Goal: Task Accomplishment & Management: Manage account settings

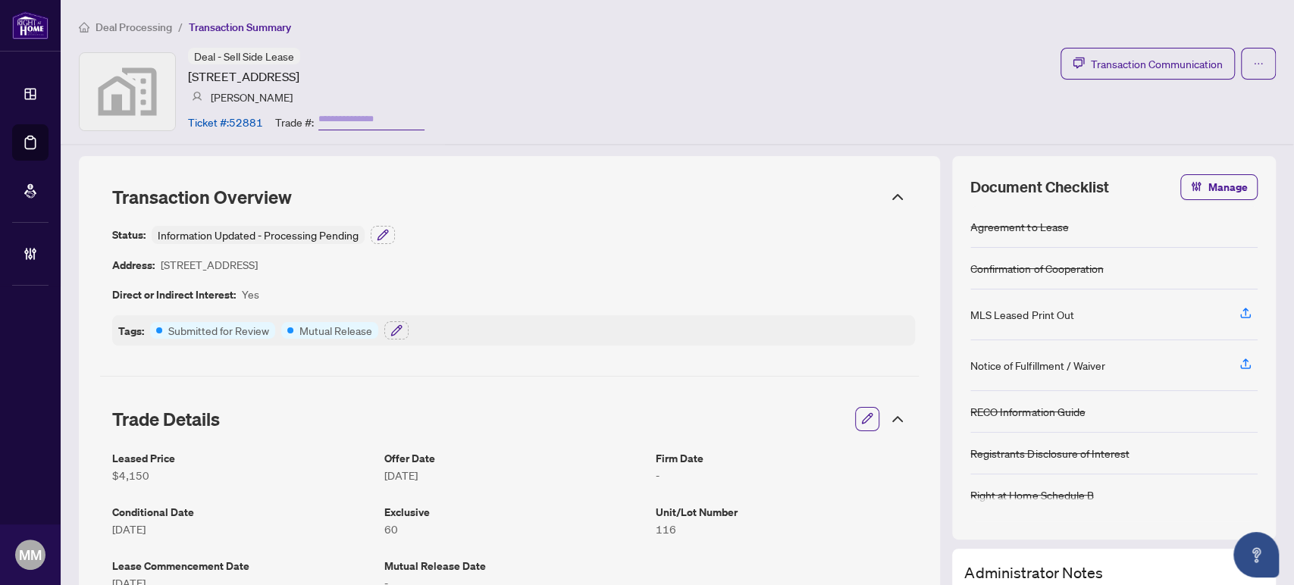
click at [149, 32] on span "Deal Processing" at bounding box center [133, 27] width 77 height 14
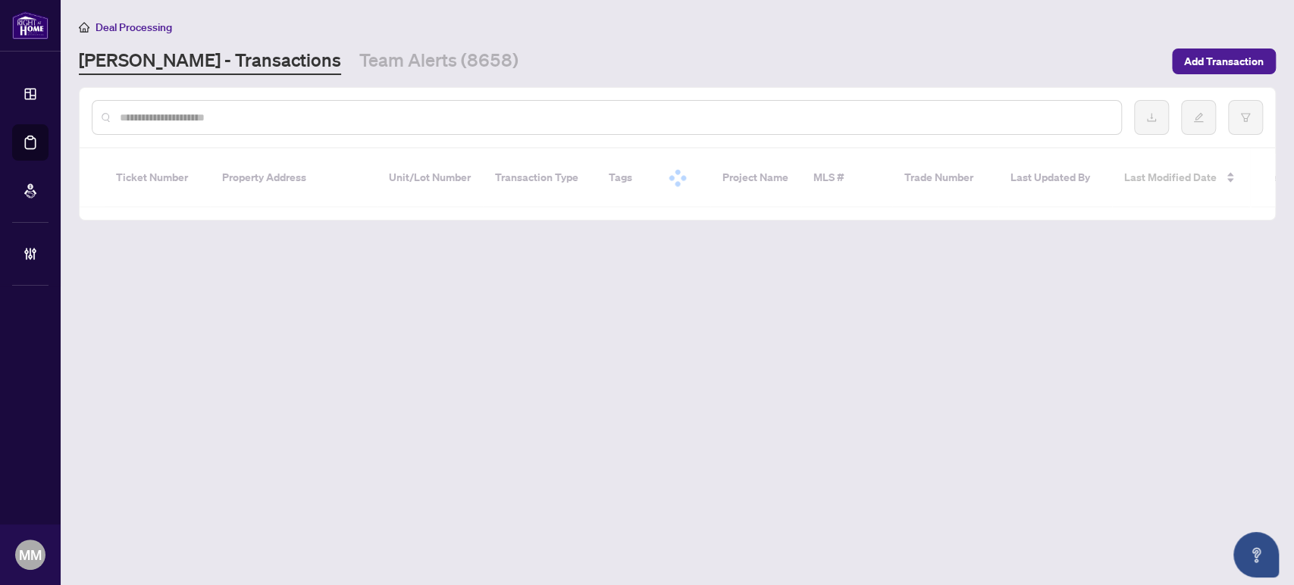
click at [645, 123] on input "text" at bounding box center [614, 117] width 989 height 17
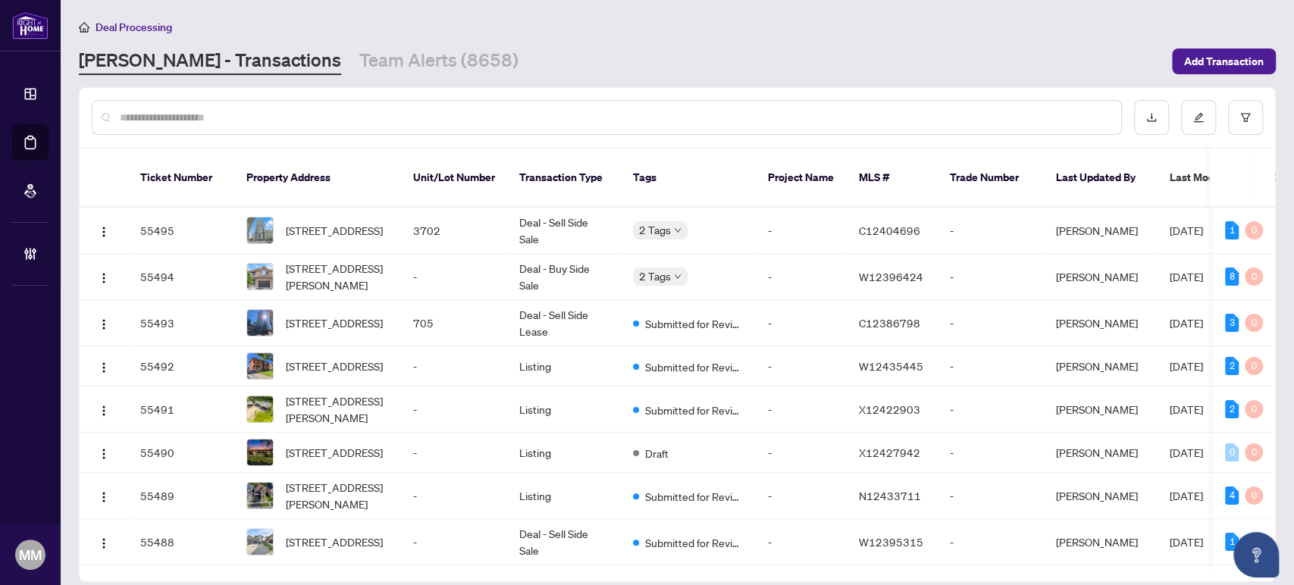
click at [645, 116] on input "text" at bounding box center [614, 117] width 989 height 17
click at [645, 45] on div "Deal Processing RAHR - Transactions Team Alerts (8658) Add Transaction" at bounding box center [677, 46] width 1197 height 57
click at [602, 58] on div "RAHR - Transactions Team Alerts (8658)" at bounding box center [621, 61] width 1084 height 27
click at [592, 95] on div at bounding box center [677, 117] width 1195 height 59
click at [592, 110] on input "text" at bounding box center [614, 117] width 989 height 17
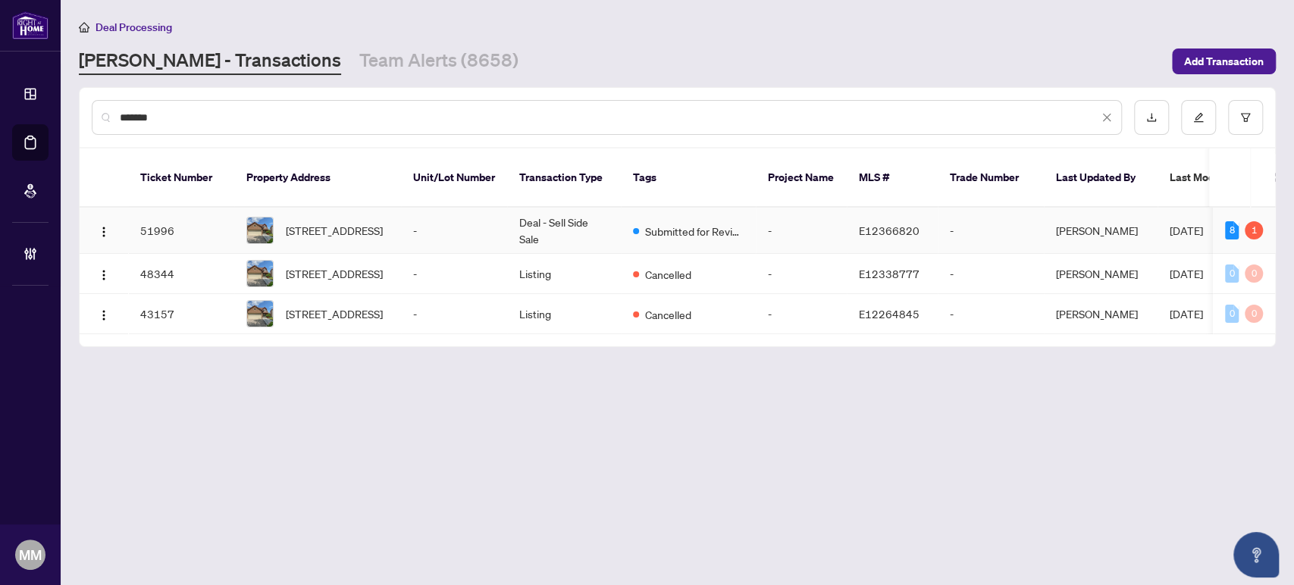
type input "*******"
click at [557, 208] on td "Deal - Sell Side Sale" at bounding box center [564, 231] width 114 height 46
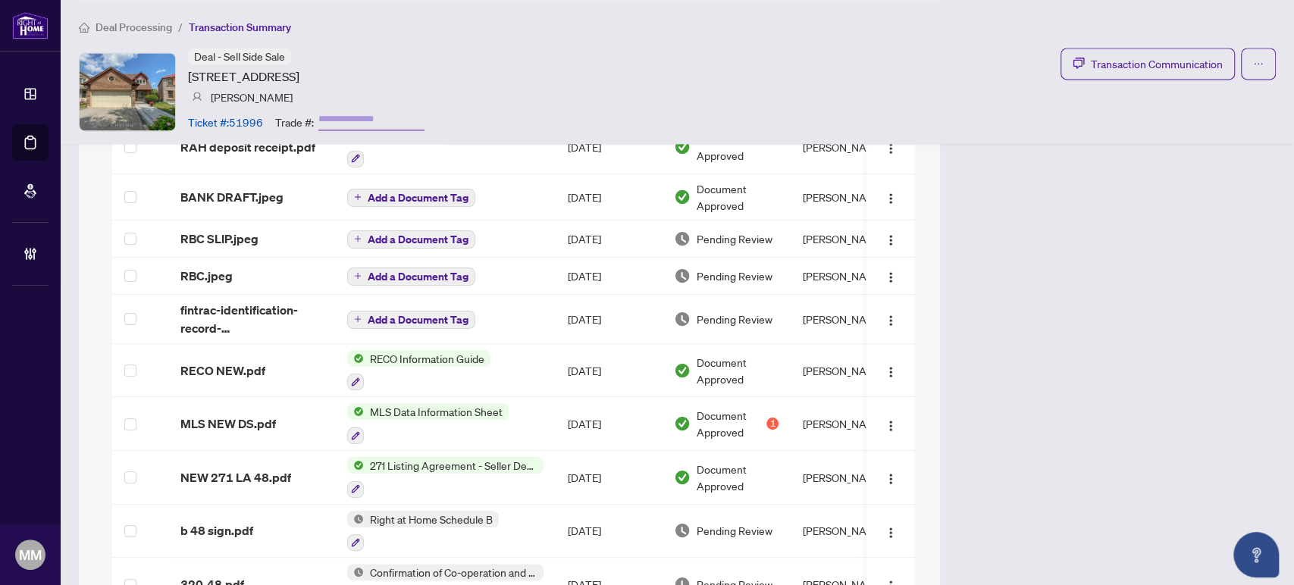
scroll to position [1552, 0]
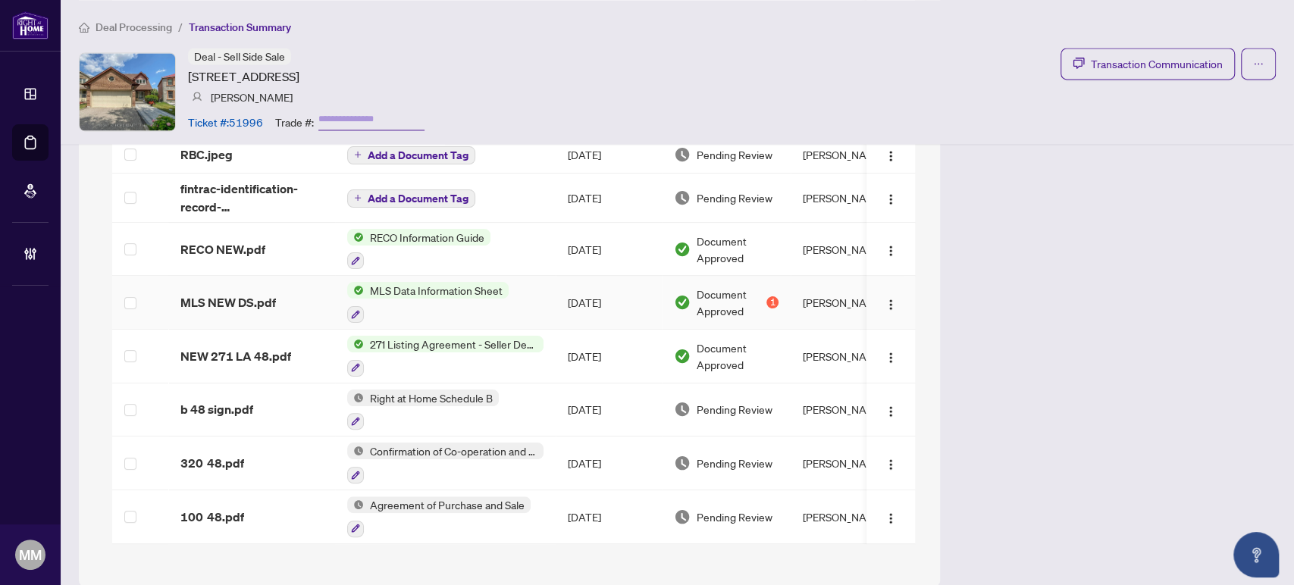
click at [815, 296] on td "Mathew Devassia" at bounding box center [847, 303] width 114 height 54
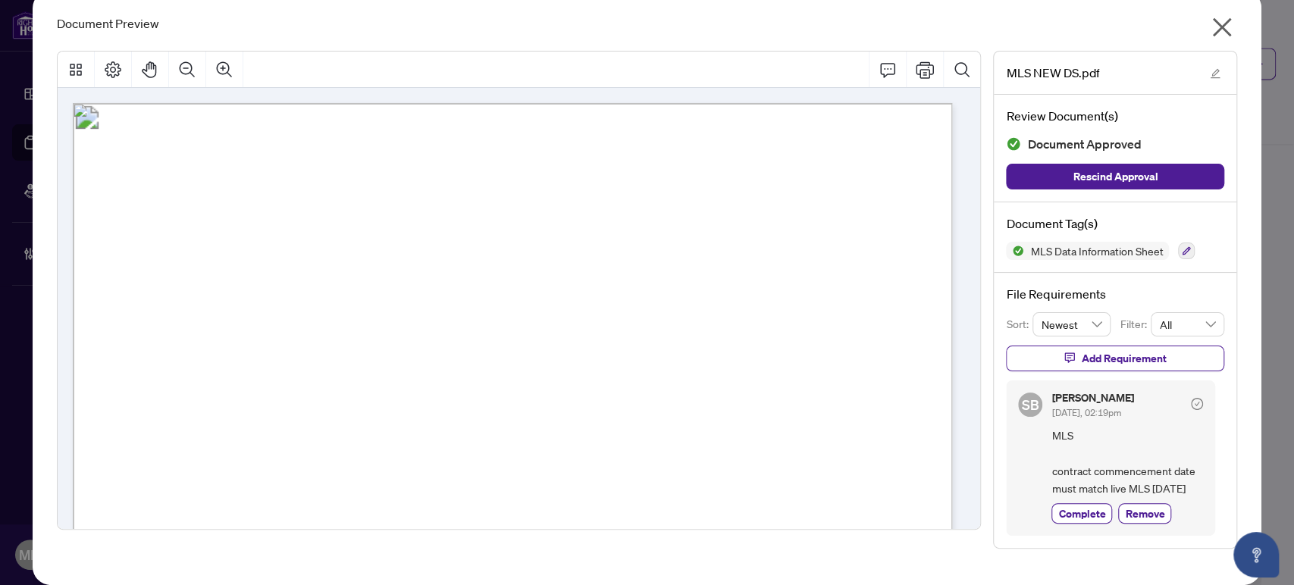
scroll to position [0, 0]
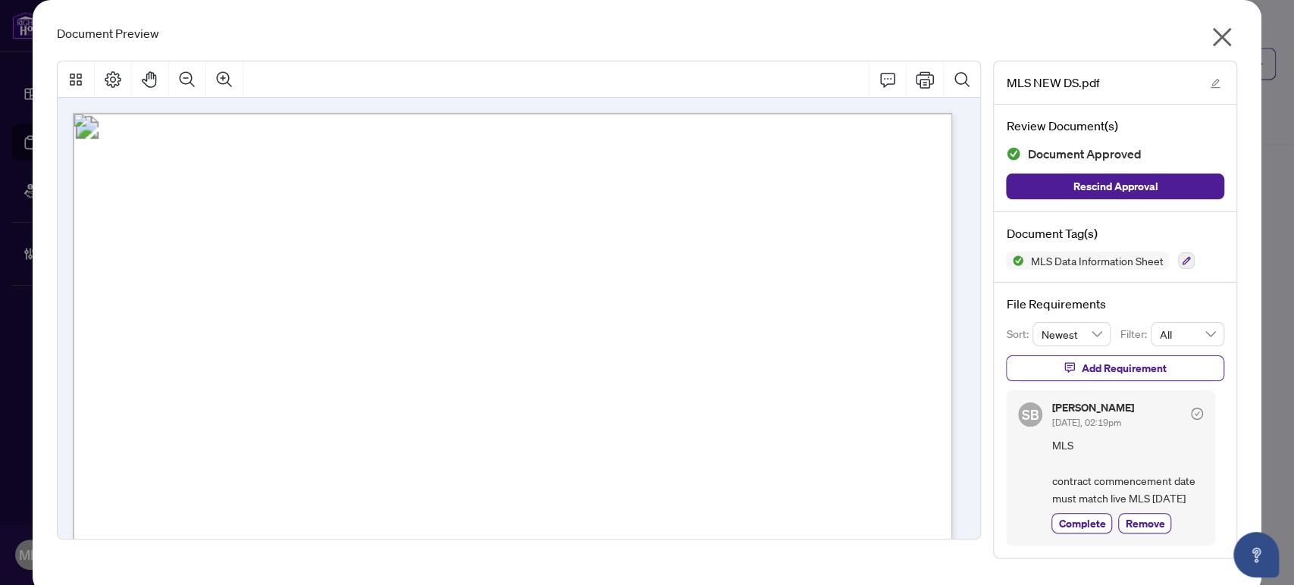
drag, startPoint x: 1219, startPoint y: 37, endPoint x: 1149, endPoint y: 57, distance: 72.4
click at [1218, 37] on icon "close" at bounding box center [1221, 37] width 24 height 24
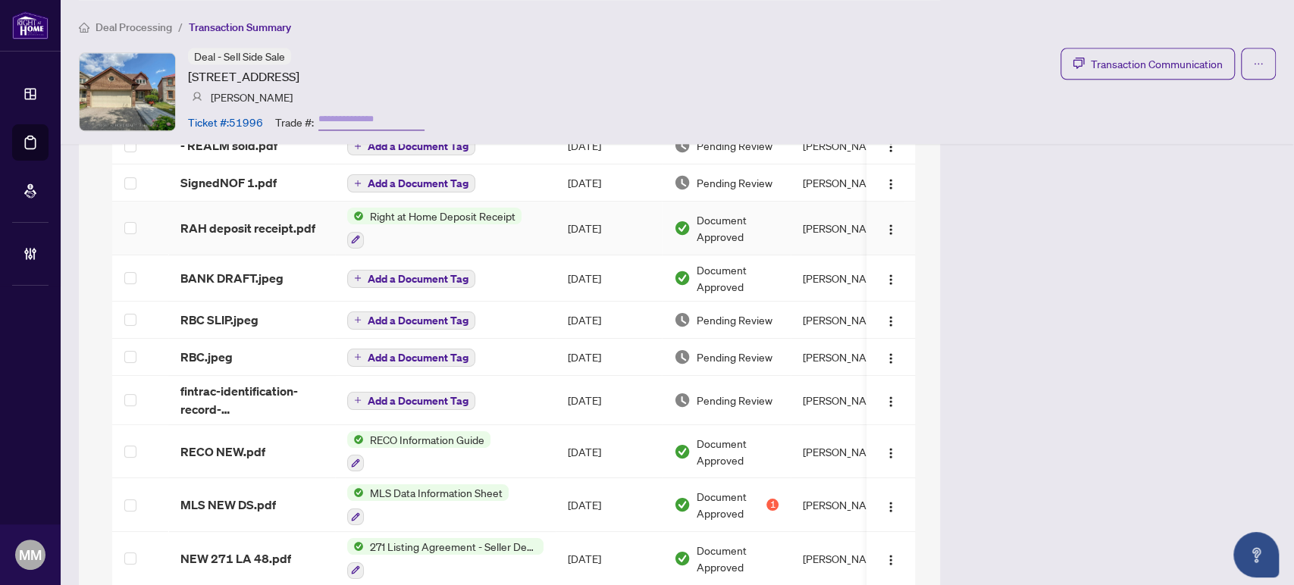
scroll to position [1431, 0]
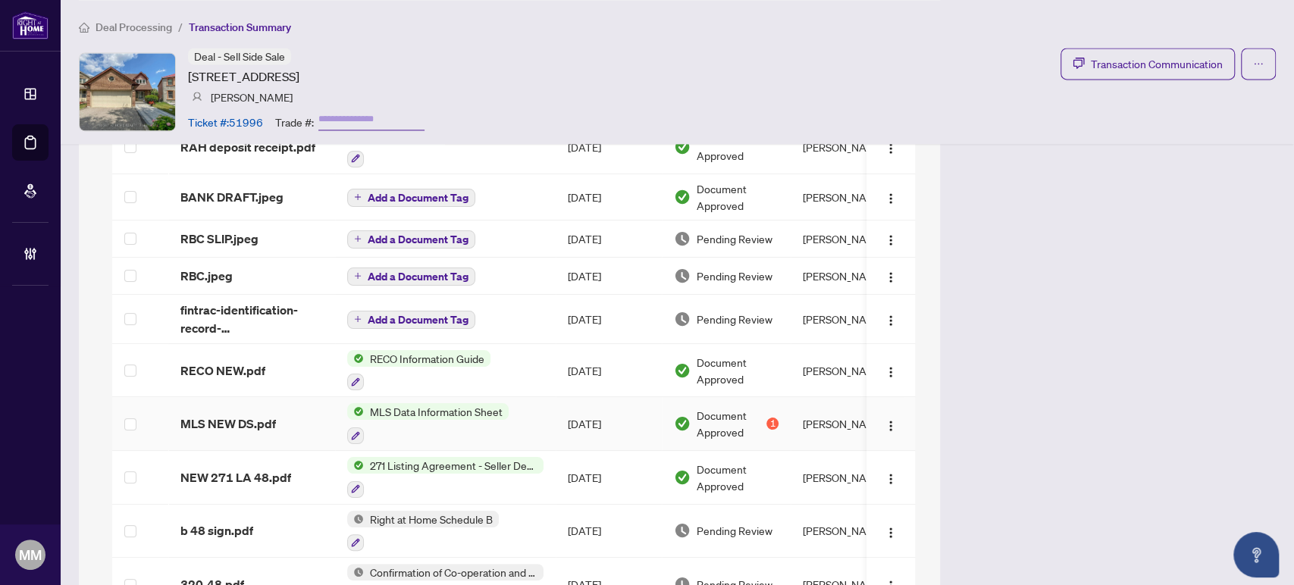
click at [588, 401] on td "Sep/08/2025" at bounding box center [608, 424] width 106 height 54
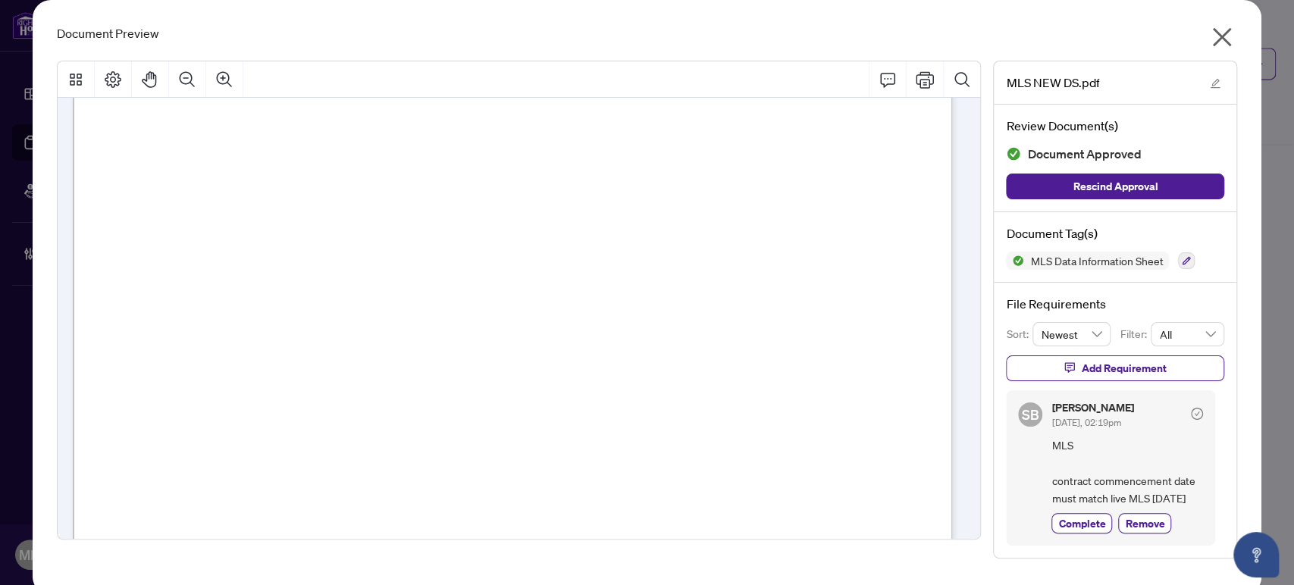
scroll to position [758, 0]
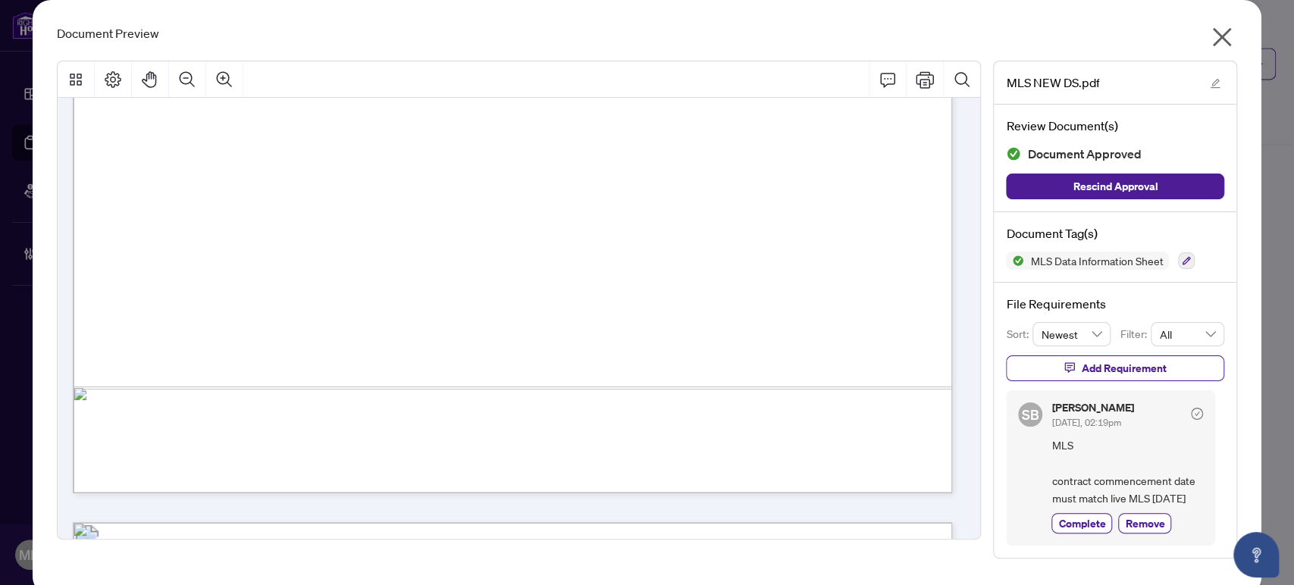
click at [1199, 37] on div "Document Preview" at bounding box center [647, 33] width 1181 height 18
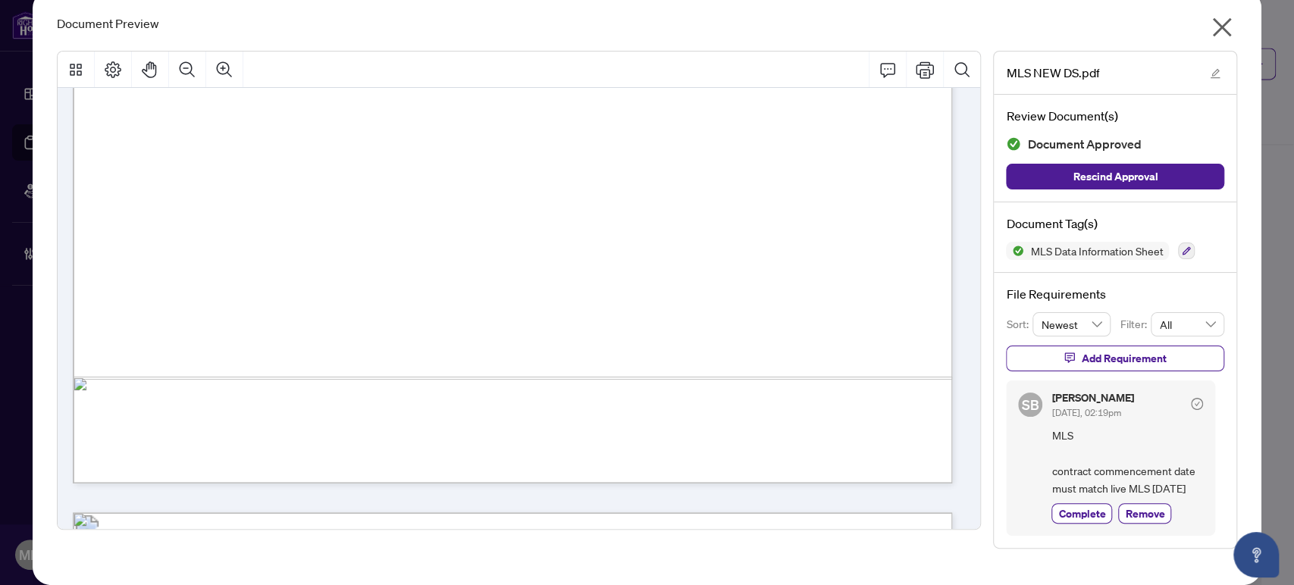
scroll to position [25, 0]
click at [1211, 26] on span "button" at bounding box center [1221, 30] width 24 height 31
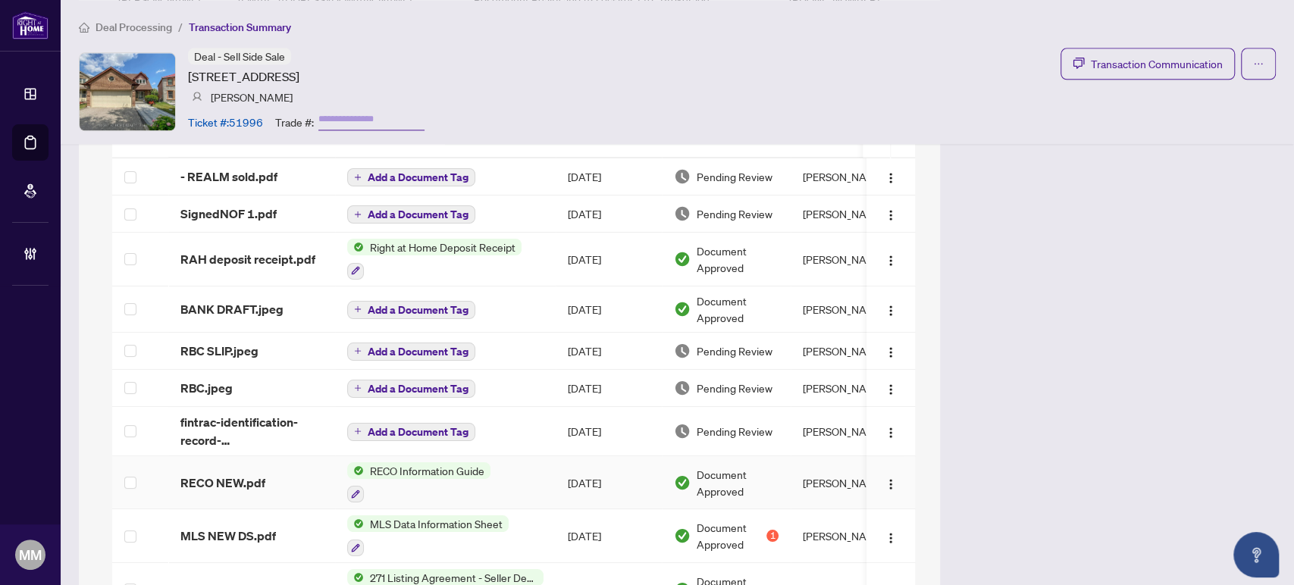
scroll to position [1262, 0]
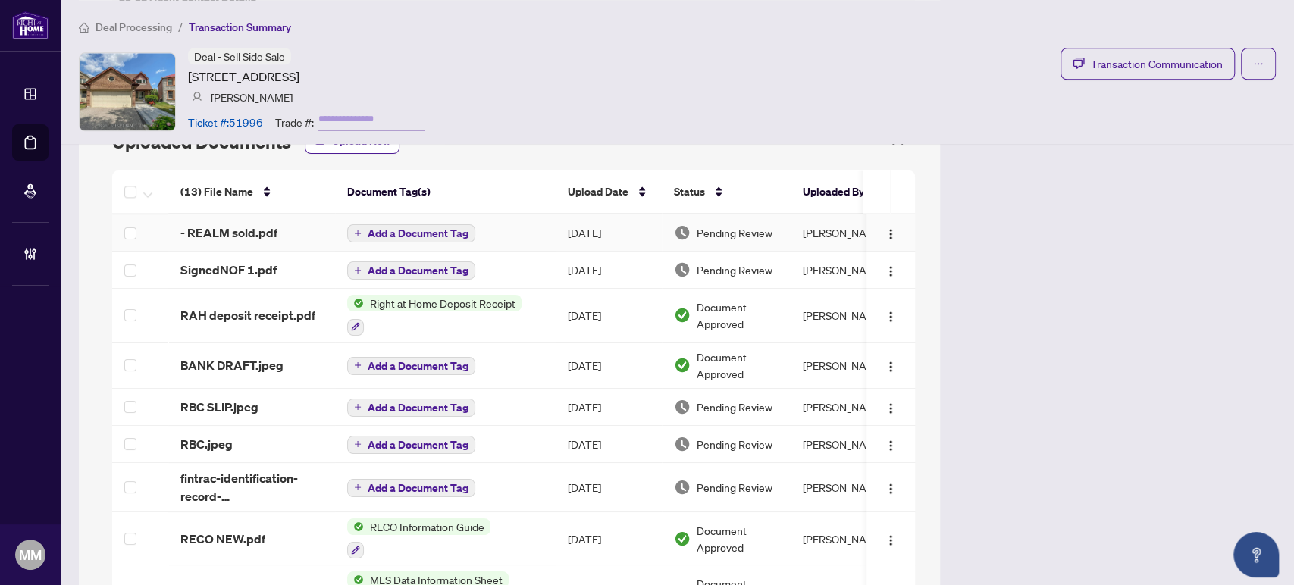
click at [643, 214] on td "Sep/13/2025" at bounding box center [608, 232] width 106 height 37
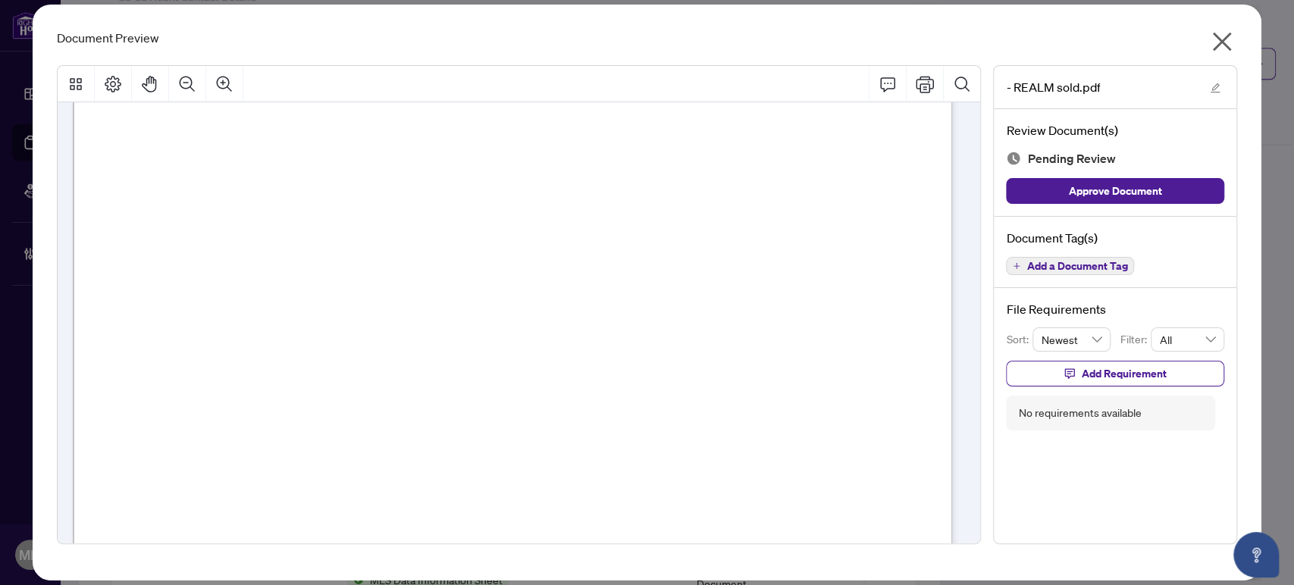
scroll to position [336, 0]
click at [1222, 53] on icon "close" at bounding box center [1221, 42] width 24 height 24
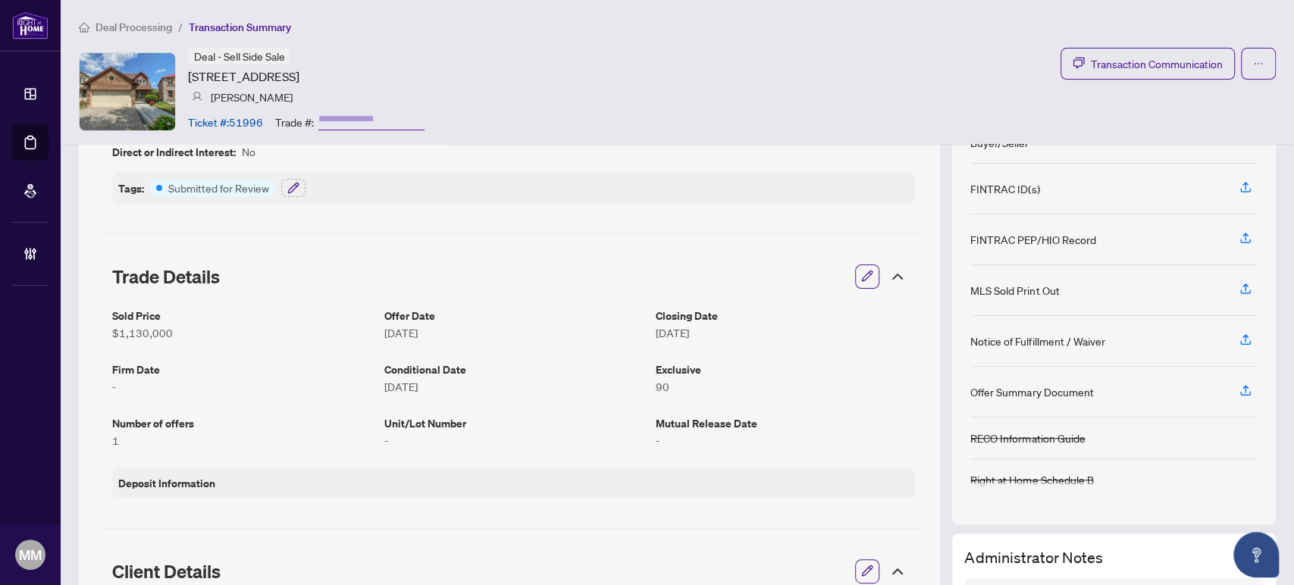
scroll to position [168, 0]
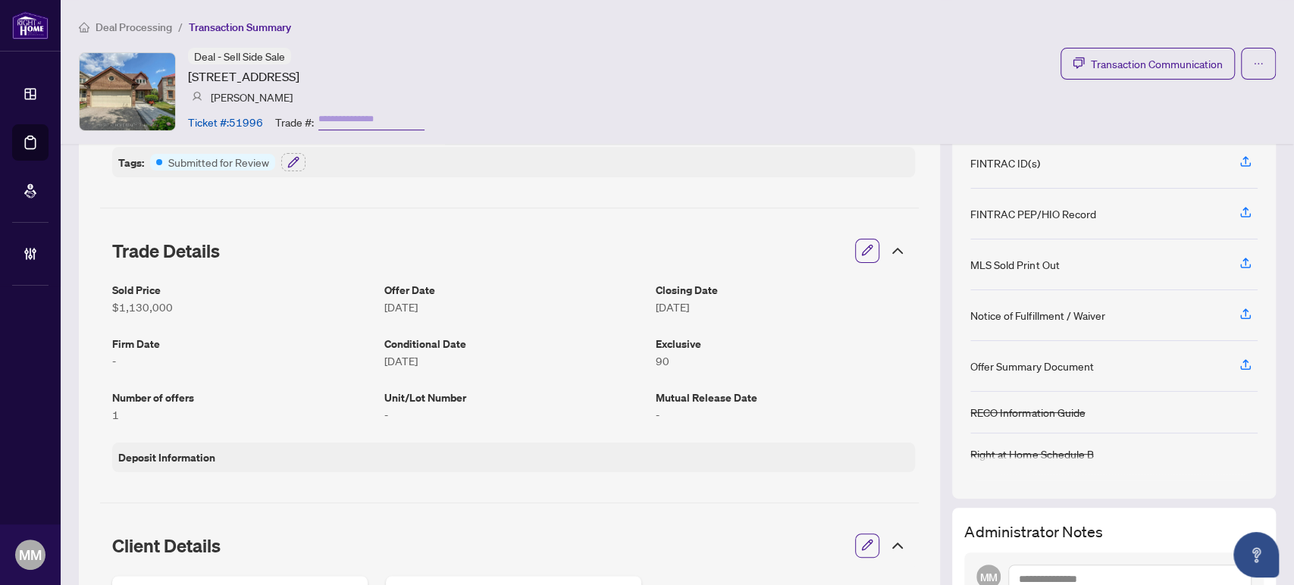
drag, startPoint x: 1105, startPoint y: 108, endPoint x: 1081, endPoint y: 420, distance: 313.2
click at [1104, 107] on div "Deal - Sell Side Sale 48 Fishery Rd, Toronto, Ontario M1C 3R7, Canada Mathew De…" at bounding box center [677, 91] width 1197 height 87
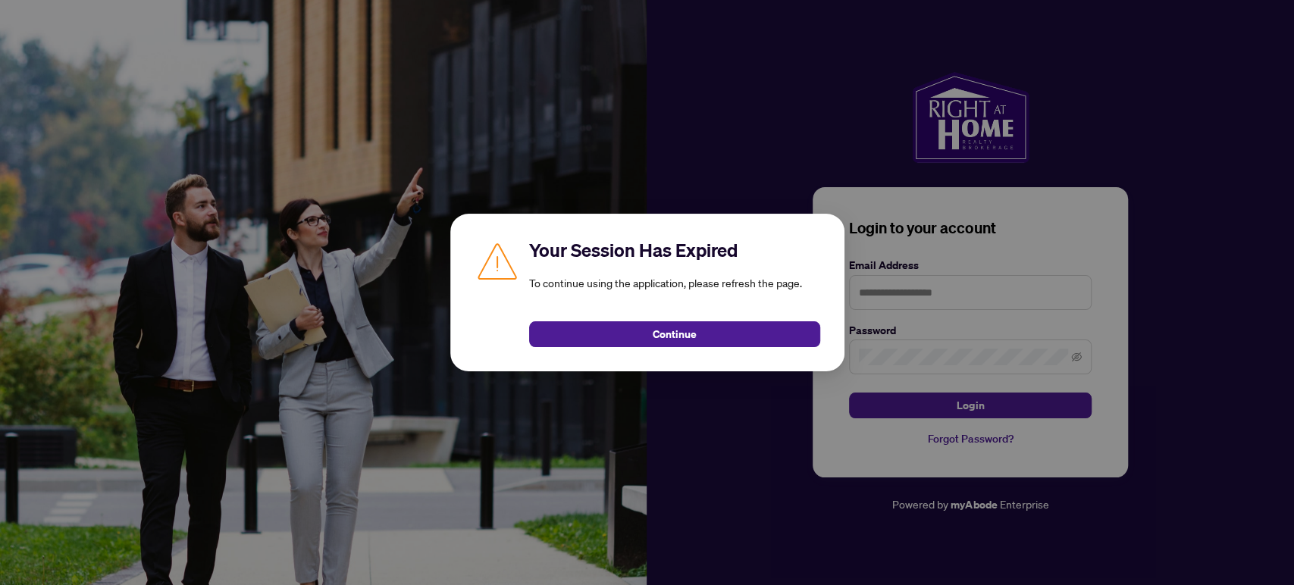
click at [1222, 332] on div "Your Session Has Expired To continue using the application, please refresh the …" at bounding box center [647, 292] width 1294 height 585
click at [731, 318] on div "Continue" at bounding box center [674, 325] width 291 height 44
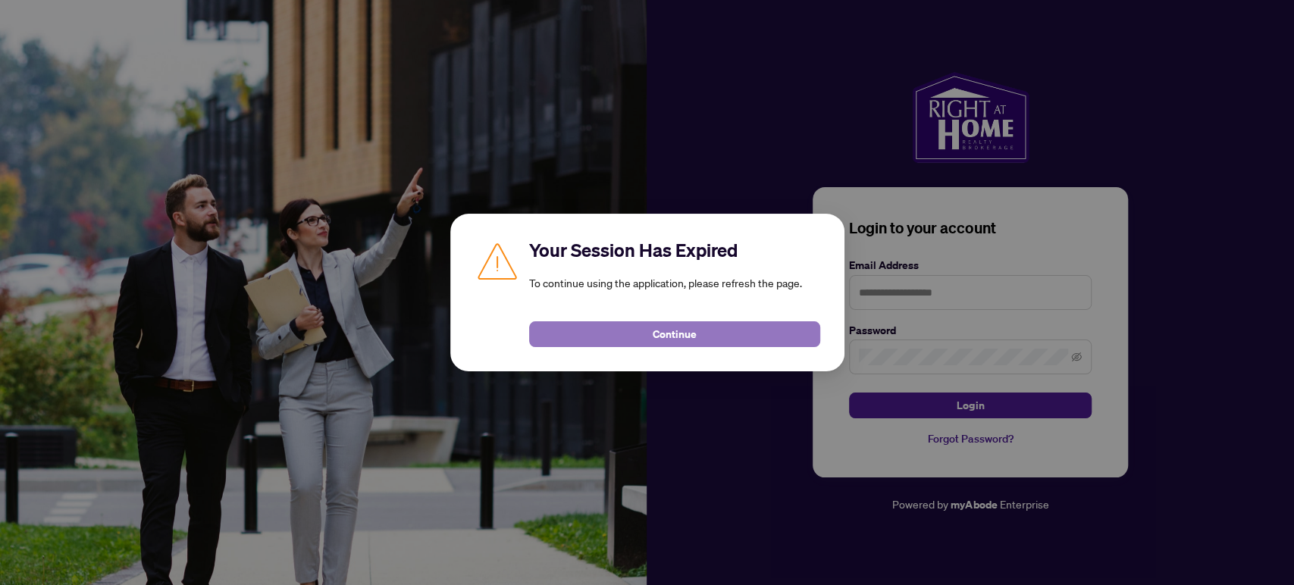
click at [731, 323] on button "Continue" at bounding box center [674, 334] width 291 height 26
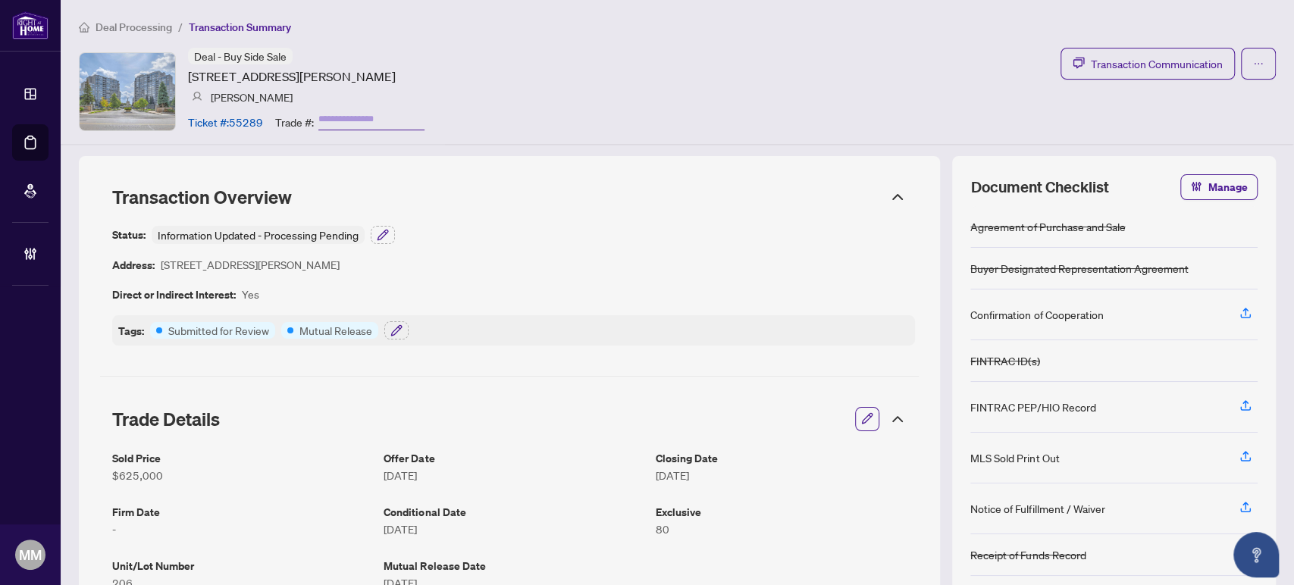
scroll to position [1095, 0]
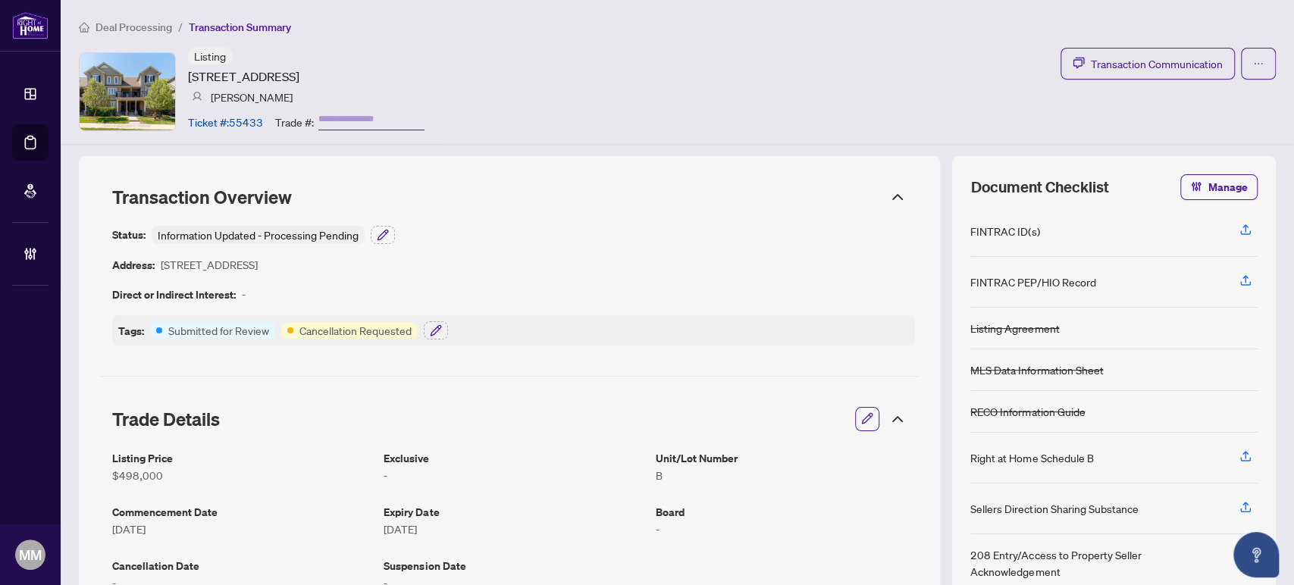
scroll to position [506, 0]
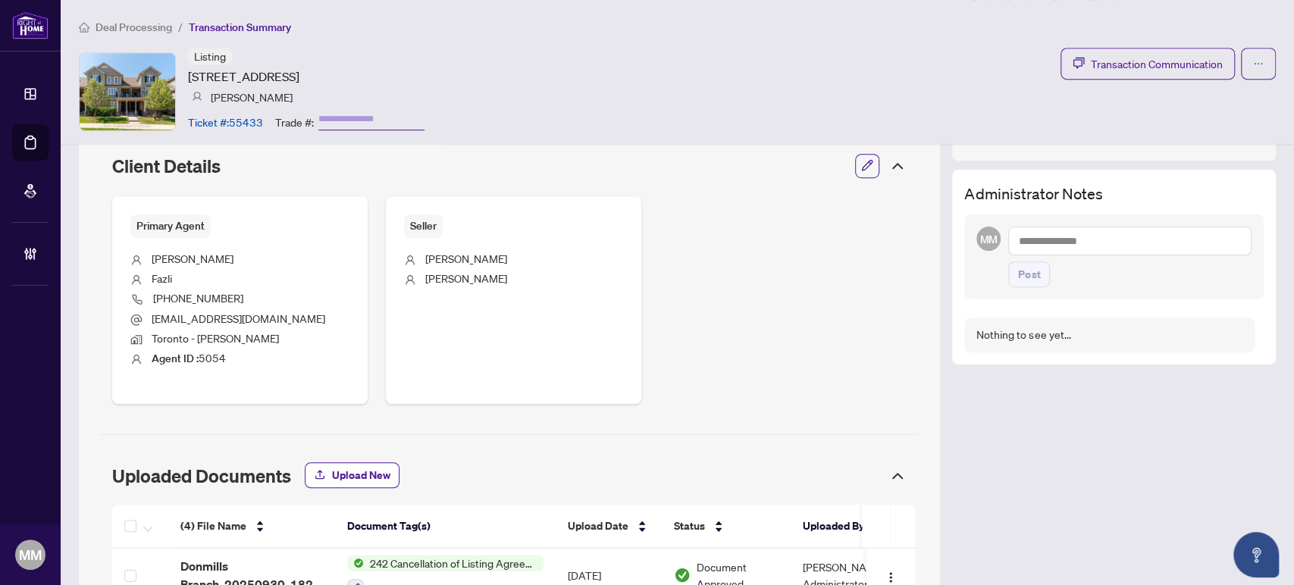
drag, startPoint x: 149, startPoint y: 221, endPoint x: 727, endPoint y: 45, distance: 604.1
click at [732, 43] on div "Deal Processing / Transaction Summary Listing [STREET_ADDRESS] [PERSON_NAME] Ti…" at bounding box center [677, 72] width 1233 height 144
click at [111, 20] on span "Deal Processing" at bounding box center [133, 27] width 77 height 14
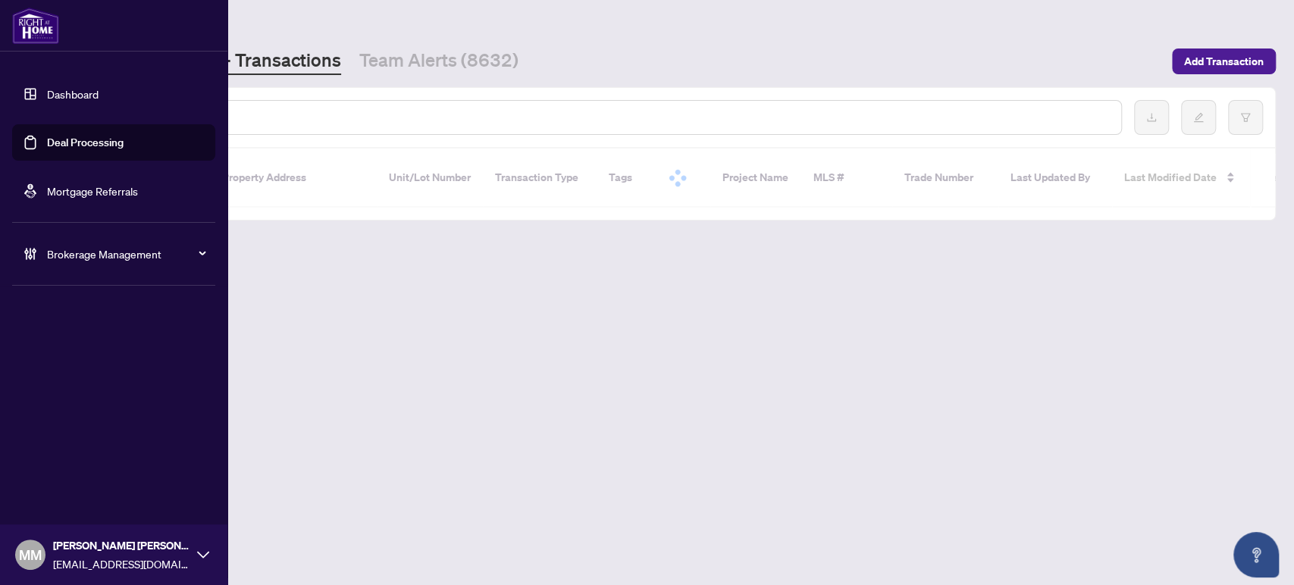
click at [96, 266] on div "Brokerage Management" at bounding box center [113, 254] width 203 height 36
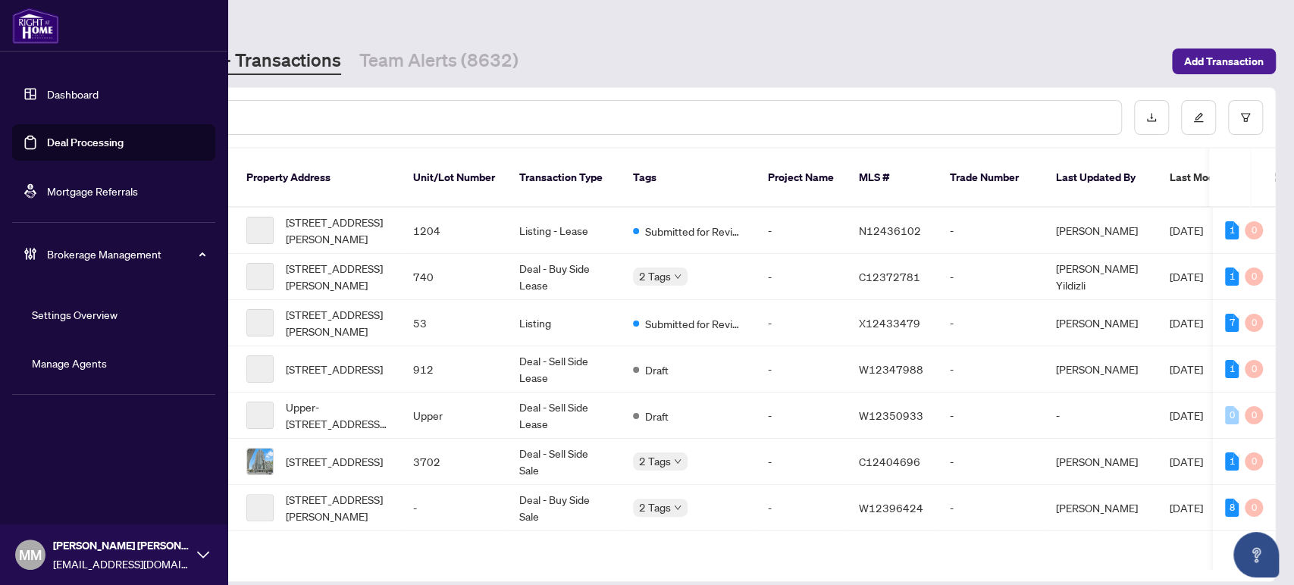
click at [99, 257] on span "Brokerage Management" at bounding box center [126, 254] width 158 height 17
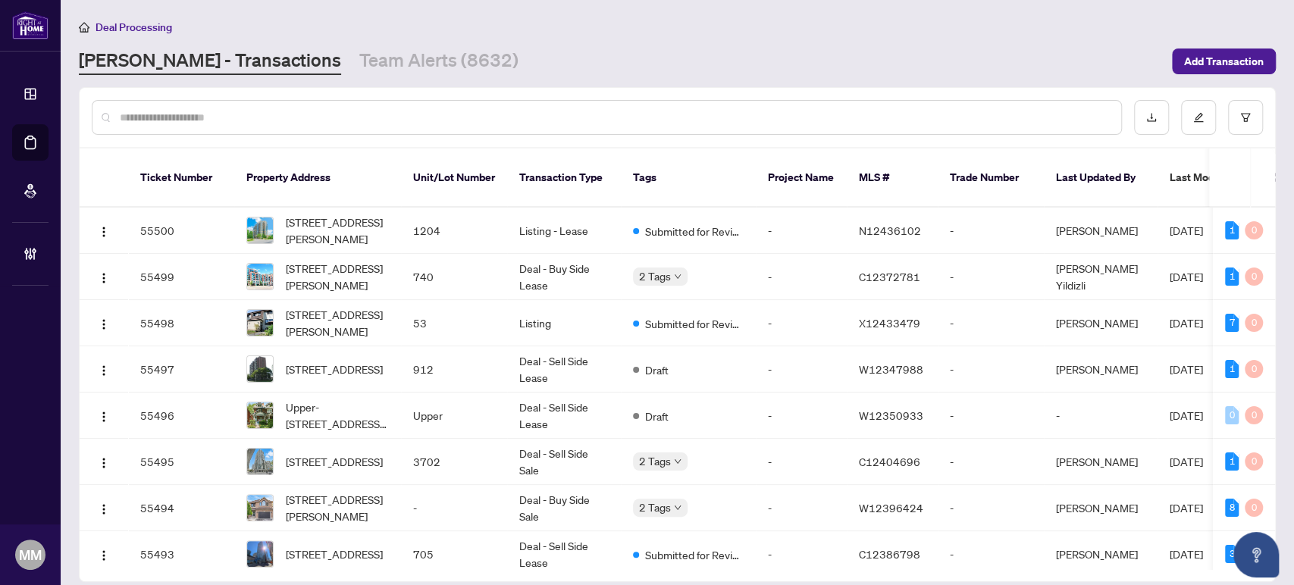
drag, startPoint x: 1041, startPoint y: 55, endPoint x: 880, endPoint y: 123, distance: 175.2
click at [1039, 53] on div "[PERSON_NAME] - Transactions Team Alerts (8632)" at bounding box center [621, 61] width 1084 height 27
click at [781, 117] on input "text" at bounding box center [614, 117] width 989 height 17
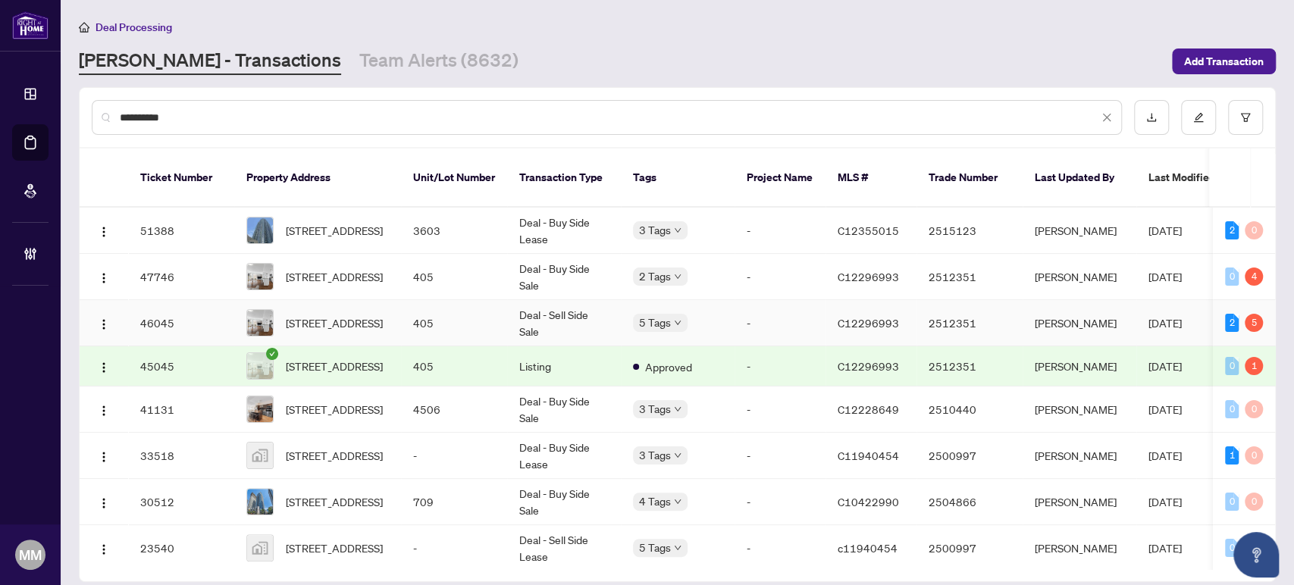
type input "**********"
click at [560, 300] on td "Deal - Sell Side Sale" at bounding box center [564, 323] width 114 height 46
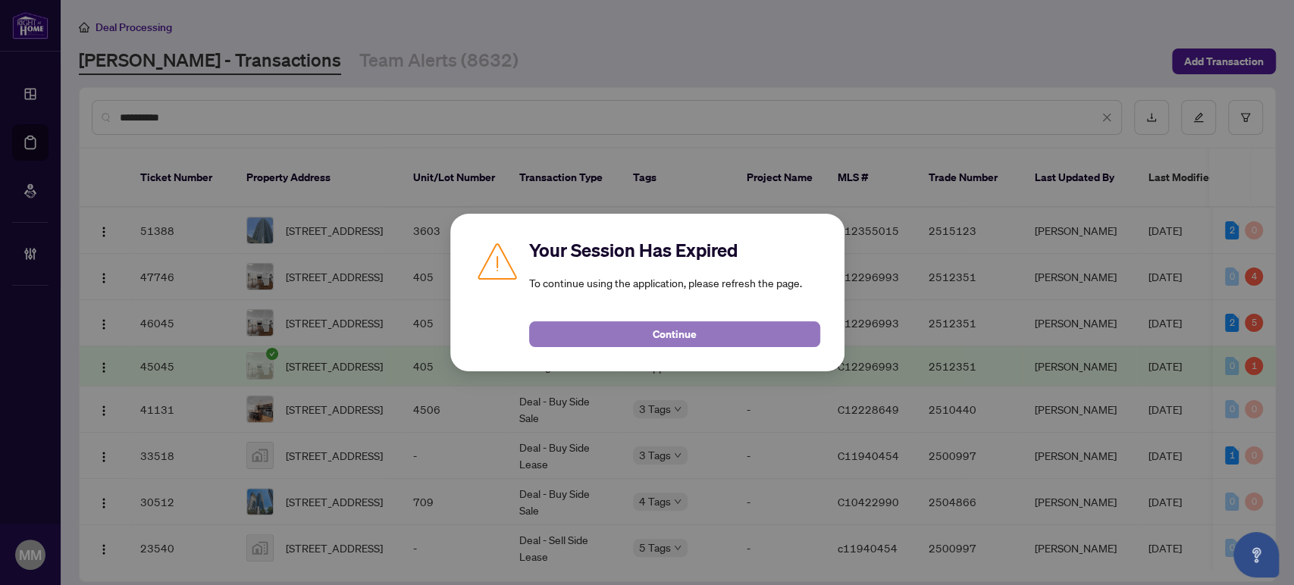
click at [717, 328] on button "Continue" at bounding box center [674, 334] width 291 height 26
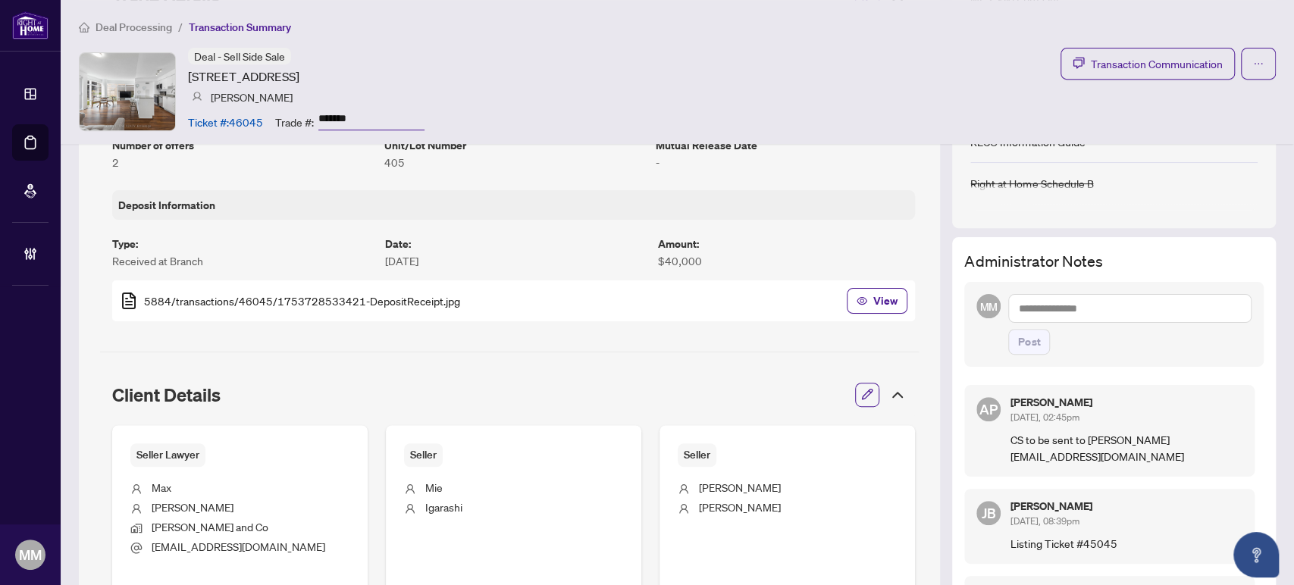
scroll to position [505, 0]
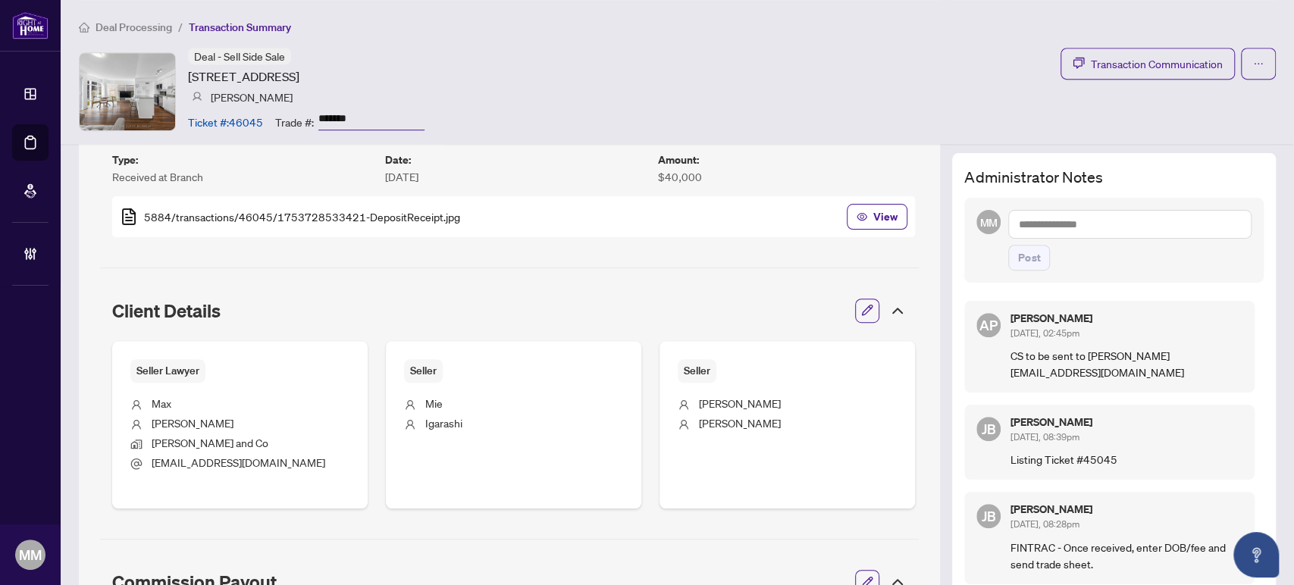
click at [1081, 367] on div "AP [PERSON_NAME] [DATE], 02:45pm CS to be sent to [PERSON_NAME][EMAIL_ADDRESS][…" at bounding box center [1109, 347] width 290 height 92
click at [1081, 368] on div "AP Aninda Paul Sep/30/2025, 02:45pm CS to be sent to julia@kormancompany.com" at bounding box center [1109, 347] width 290 height 92
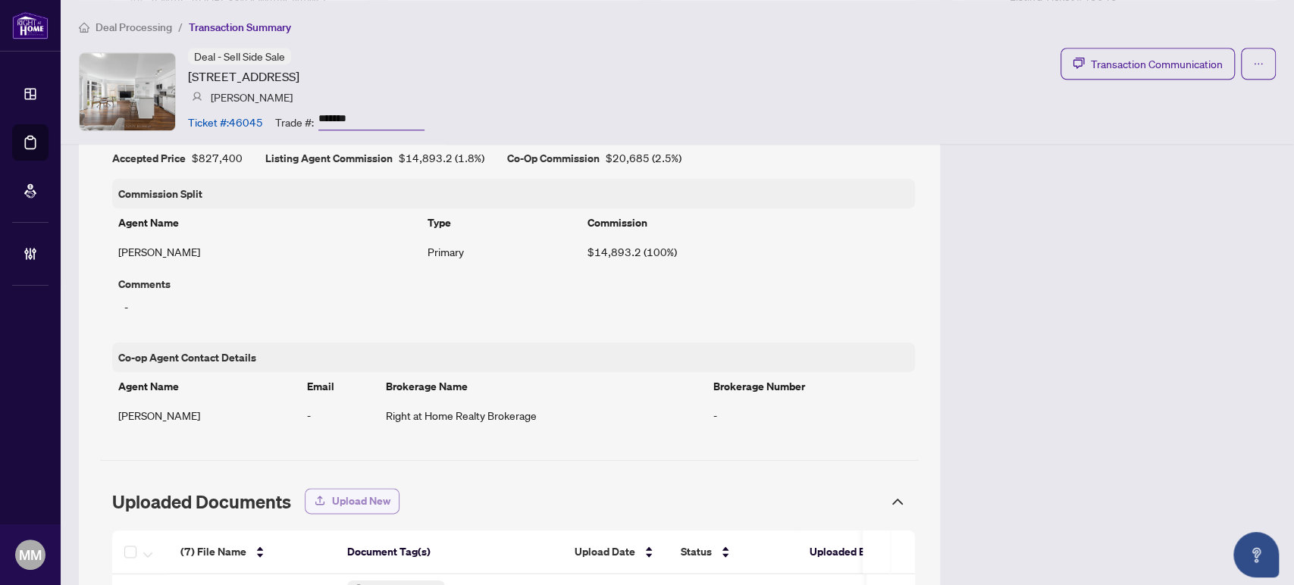
scroll to position [630, 0]
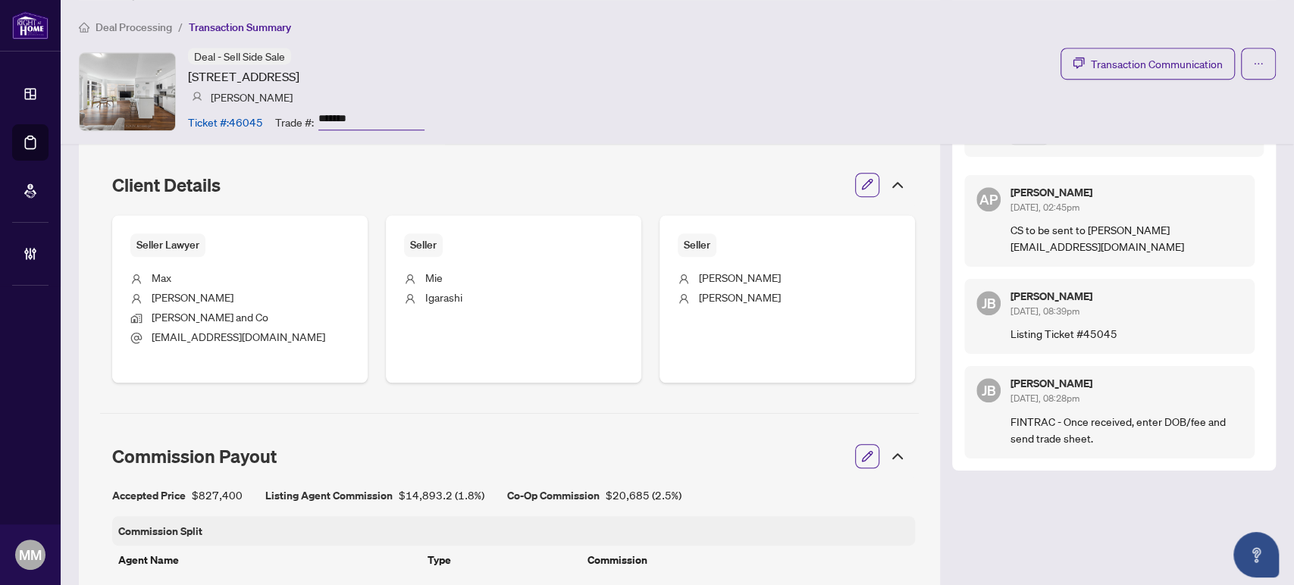
click at [1218, 257] on div "AP Aninda Paul Sep/30/2025, 02:45pm CS to be sent to julia@kormancompany.com JB…" at bounding box center [1113, 312] width 299 height 292
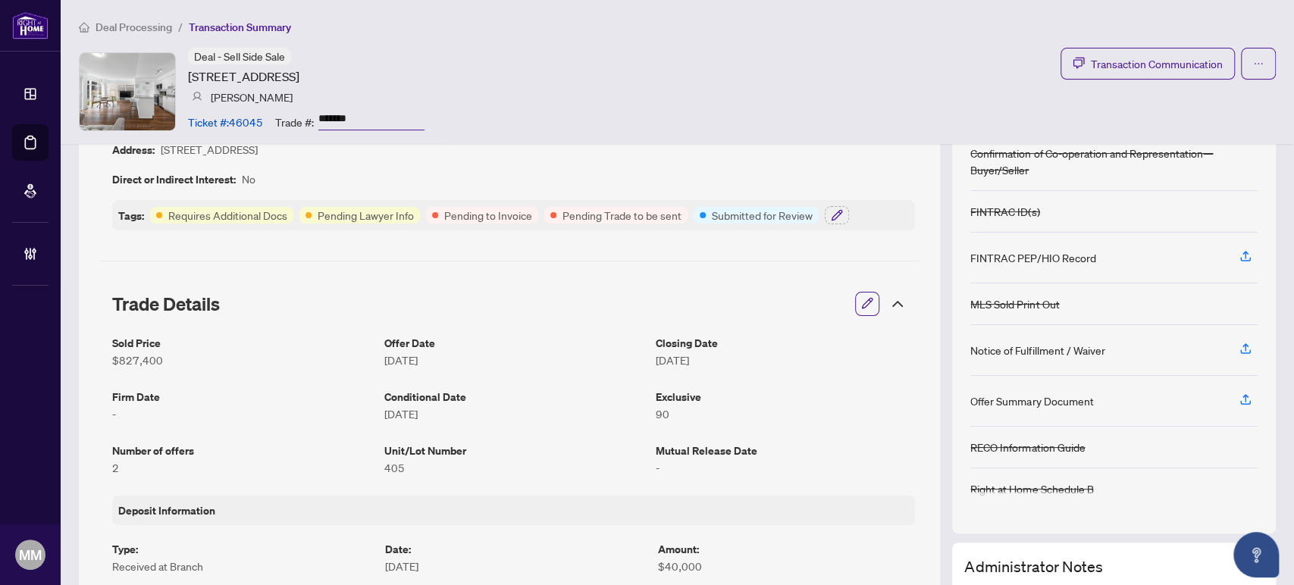
scroll to position [0, 0]
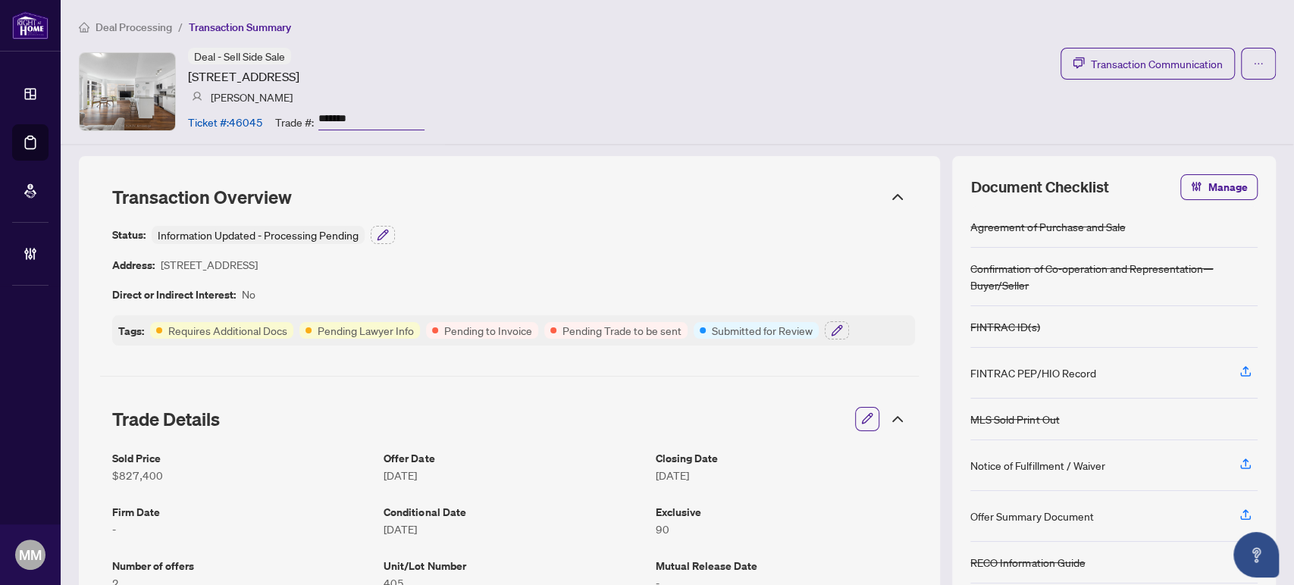
drag, startPoint x: 1014, startPoint y: 60, endPoint x: 1006, endPoint y: 65, distance: 9.3
click at [1014, 60] on div "Deal - Sell Side Sale 2191 Yonge St, Toronto, Ontario M4S 3H8, Canada Michael P…" at bounding box center [677, 91] width 1197 height 87
drag, startPoint x: 1118, startPoint y: 113, endPoint x: 1110, endPoint y: 127, distance: 16.3
click at [1117, 113] on div "Deal - Sell Side Sale 2191 Yonge St, Toronto, Ontario M4S 3H8, Canada Michael P…" at bounding box center [677, 91] width 1197 height 87
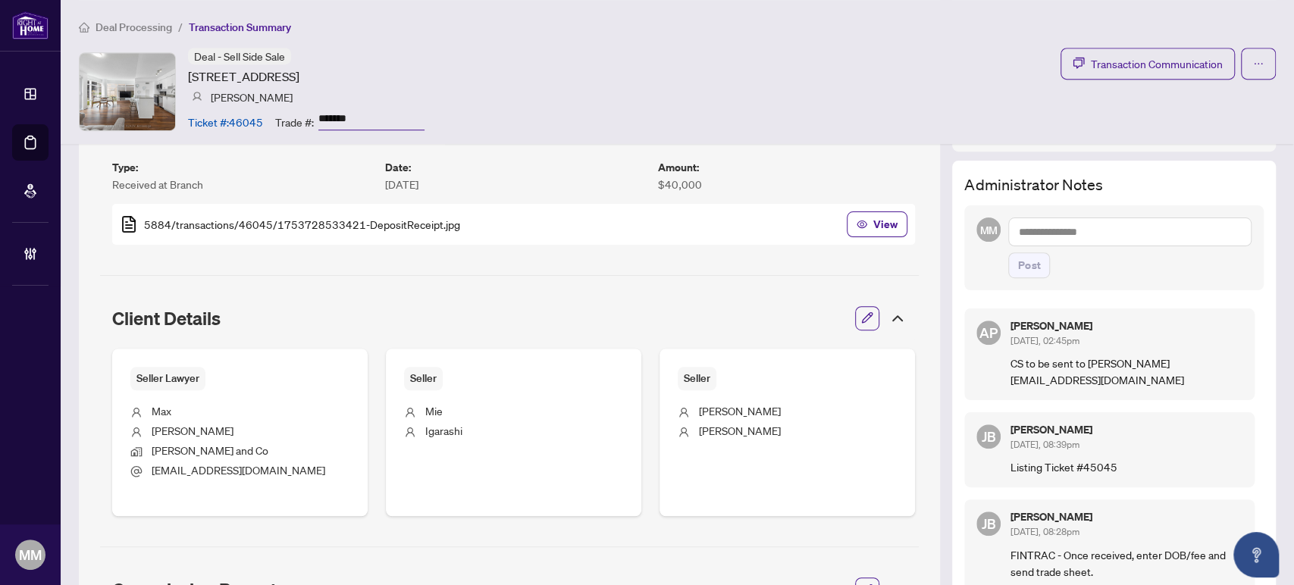
scroll to position [505, 0]
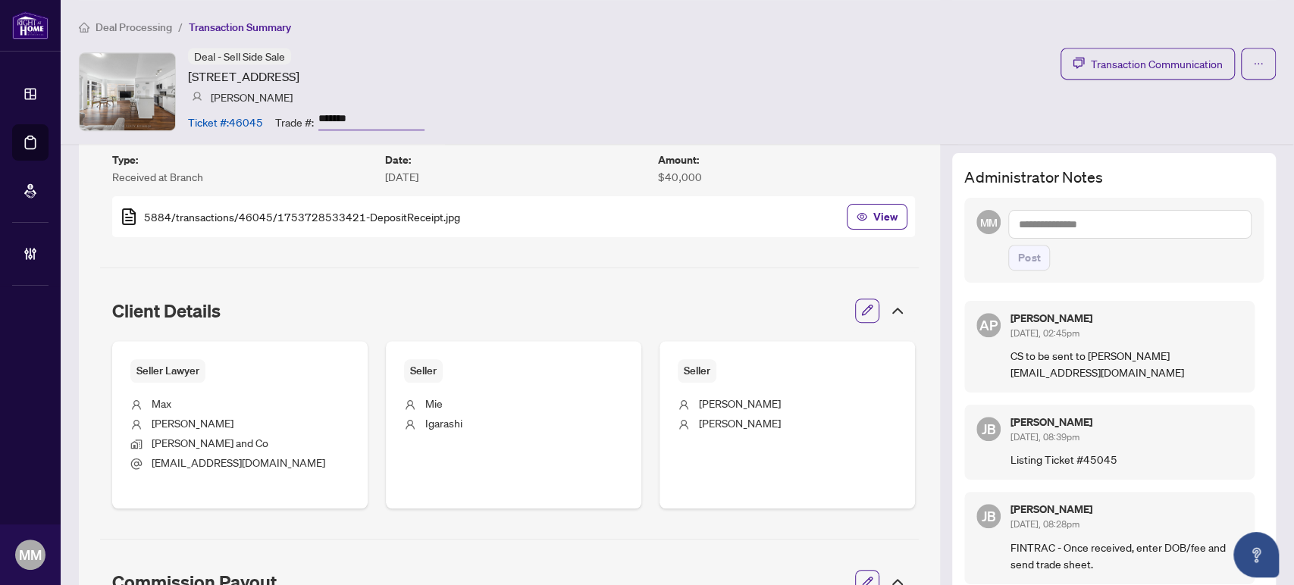
click at [926, 421] on div "Transaction Overview Status: Information Updated - Processing Pending Address: …" at bounding box center [509, 553] width 861 height 1804
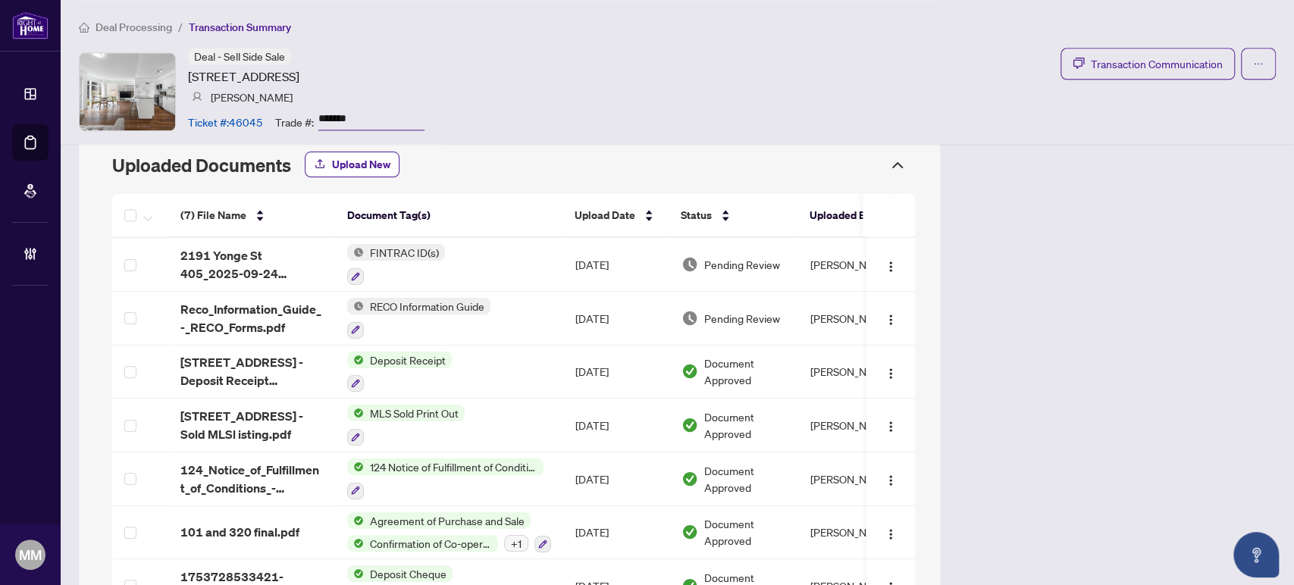
scroll to position [1388, 0]
